Goal: Information Seeking & Learning: Stay updated

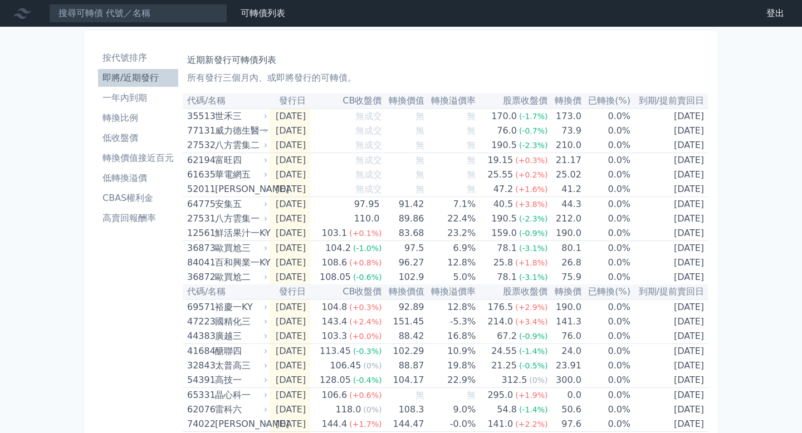
scroll to position [100, 0]
click at [128, 119] on li "轉換比例" at bounding box center [138, 117] width 80 height 13
